Goal: Transaction & Acquisition: Purchase product/service

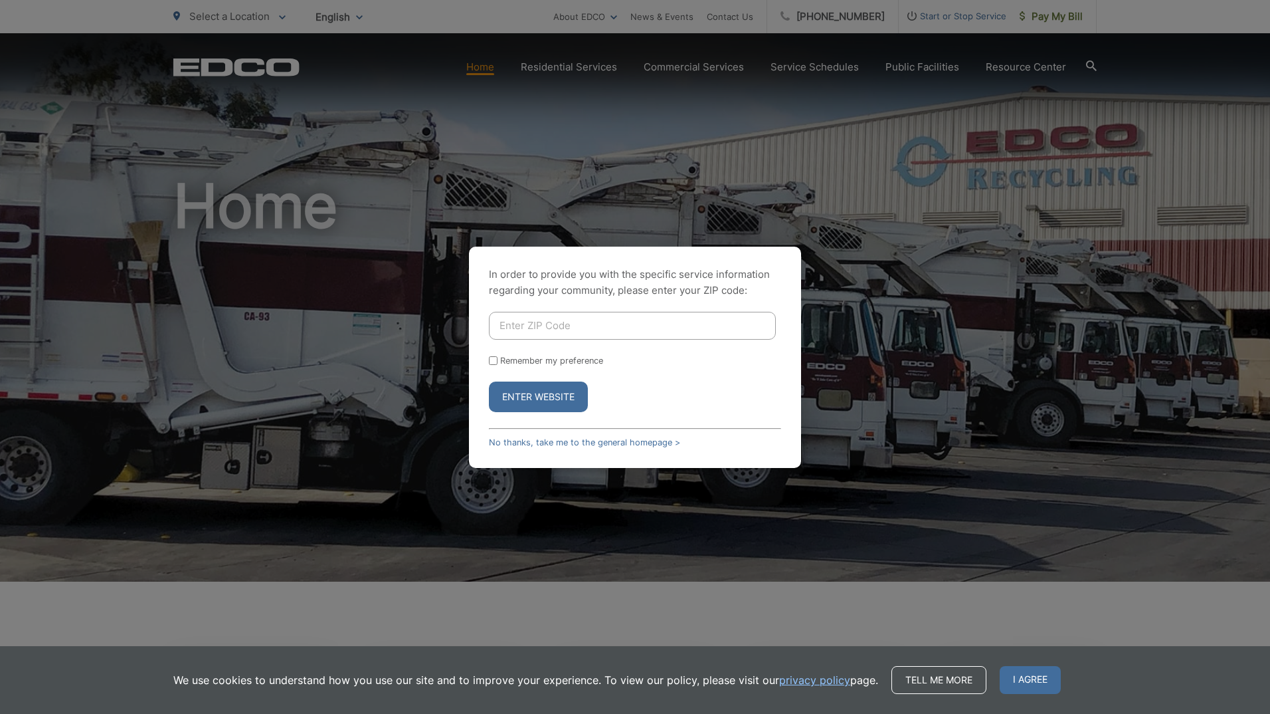
click at [663, 338] on input "Enter ZIP Code" at bounding box center [632, 326] width 287 height 28
type input "92025"
click at [489, 359] on input "Remember my preference" at bounding box center [493, 360] width 9 height 9
checkbox input "true"
click at [556, 399] on button "Enter Website" at bounding box center [538, 396] width 99 height 31
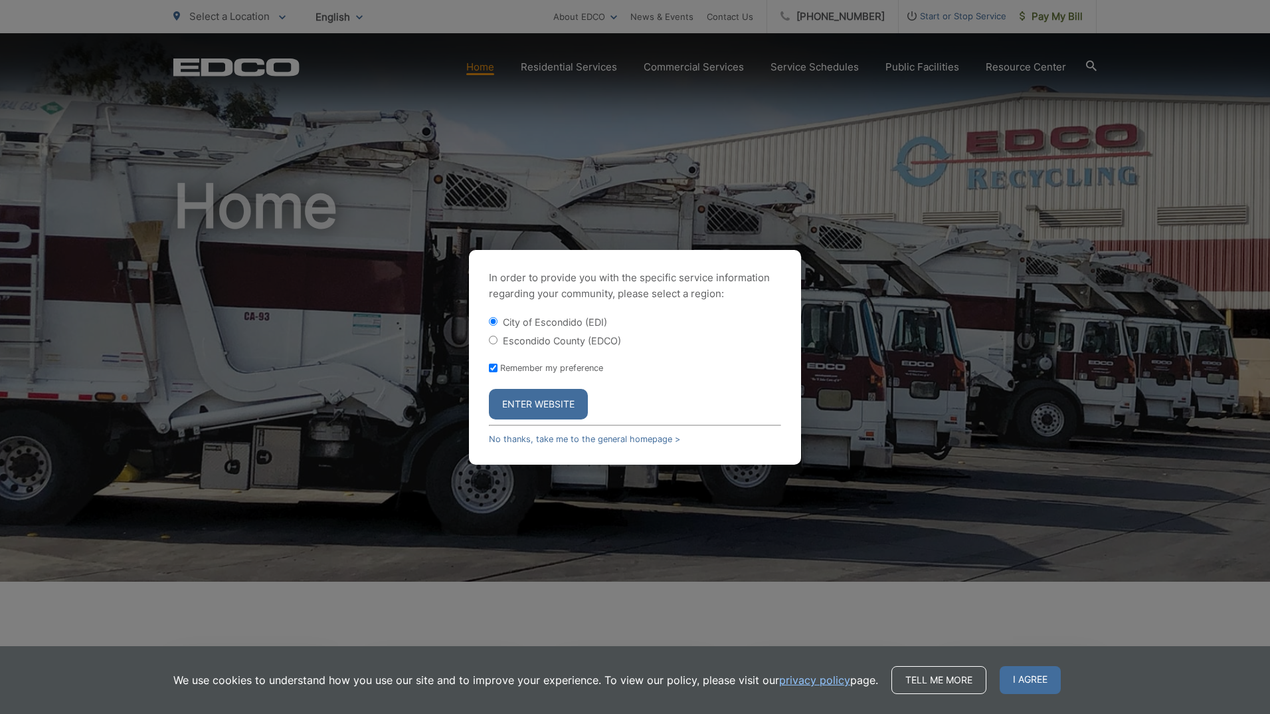
click at [488, 340] on div "In order to provide you with the specific service information regarding your co…" at bounding box center [635, 357] width 332 height 215
click at [494, 340] on input "Escondido County (EDCO)" at bounding box center [493, 340] width 9 height 9
radio input "true"
click at [547, 409] on button "Enter Website" at bounding box center [538, 404] width 99 height 31
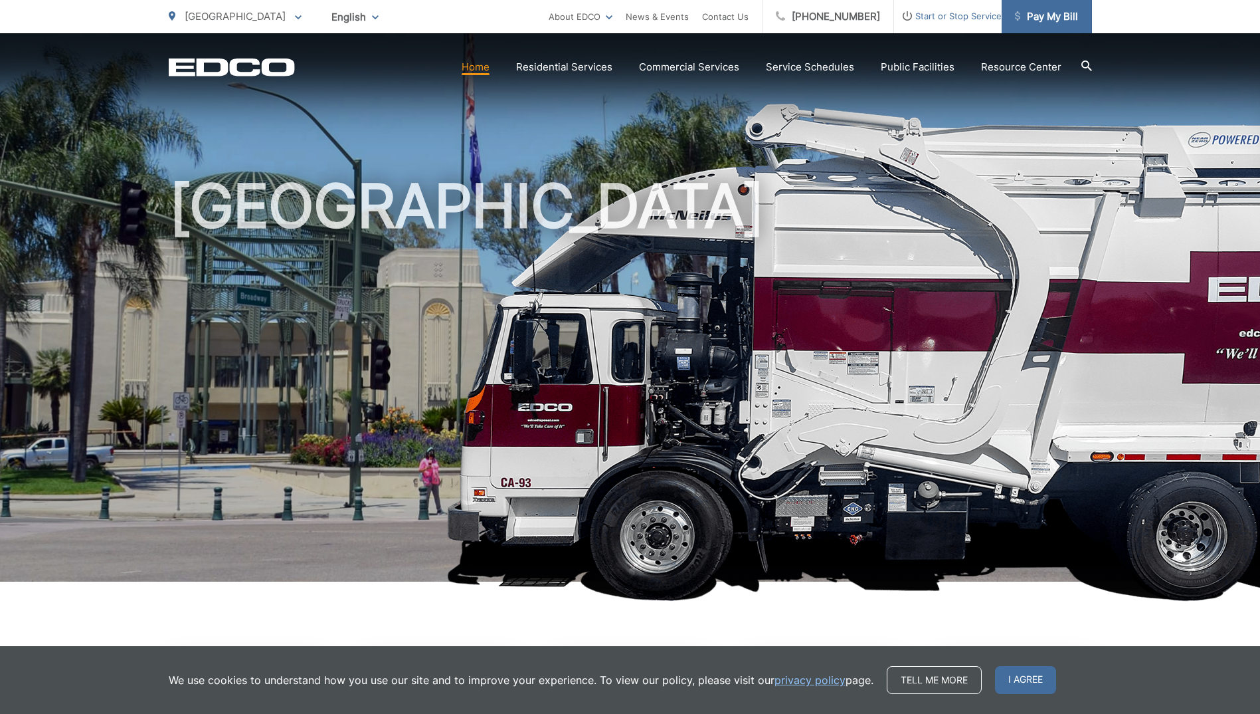
click at [1054, 17] on span "Pay My Bill" at bounding box center [1046, 17] width 63 height 16
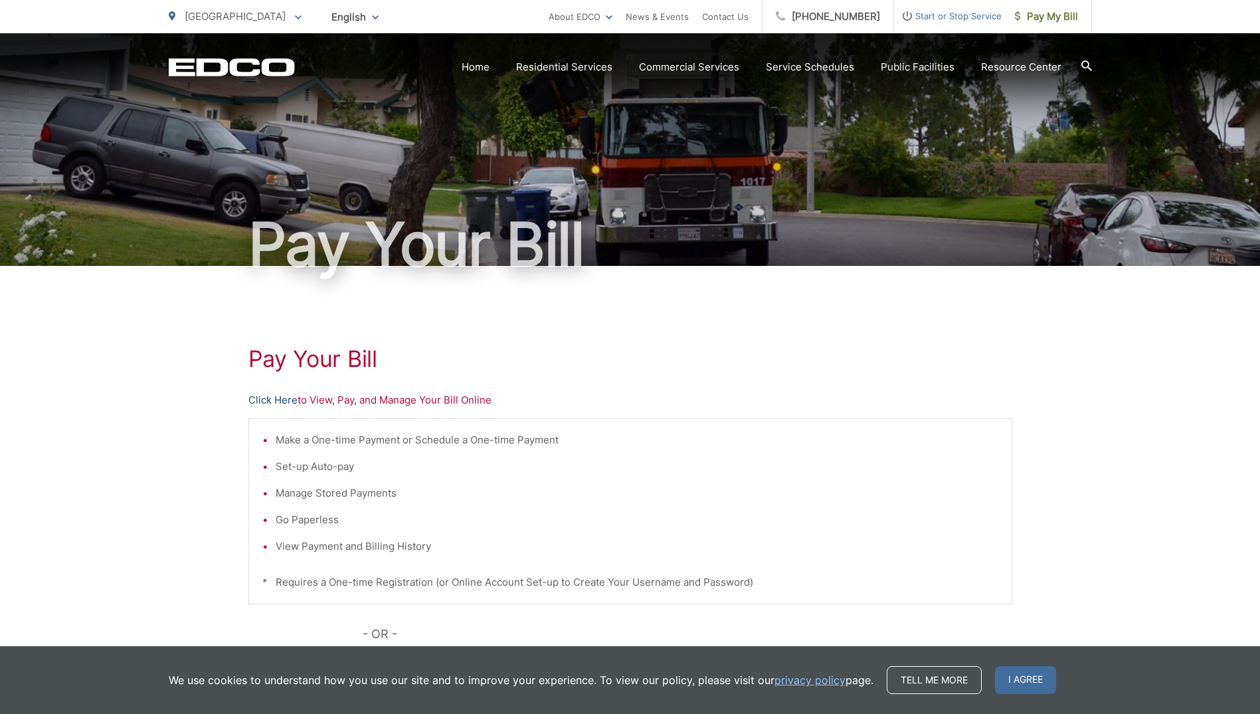
click at [270, 401] on link "Click Here" at bounding box center [272, 400] width 49 height 16
